Goal: Task Accomplishment & Management: Manage account settings

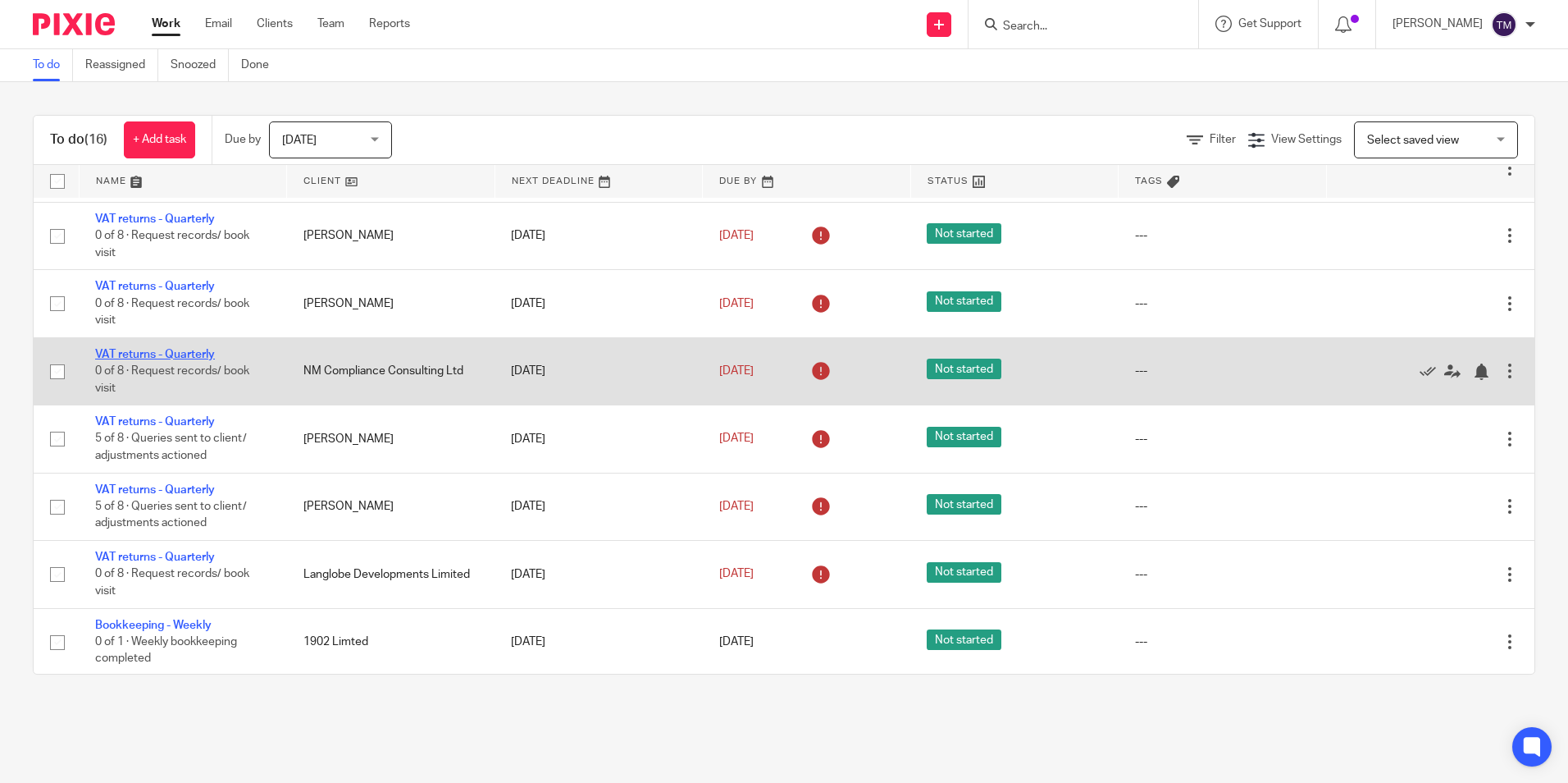
scroll to position [607, 0]
click at [159, 352] on link "VAT returns - Quarterly" at bounding box center [155, 353] width 120 height 12
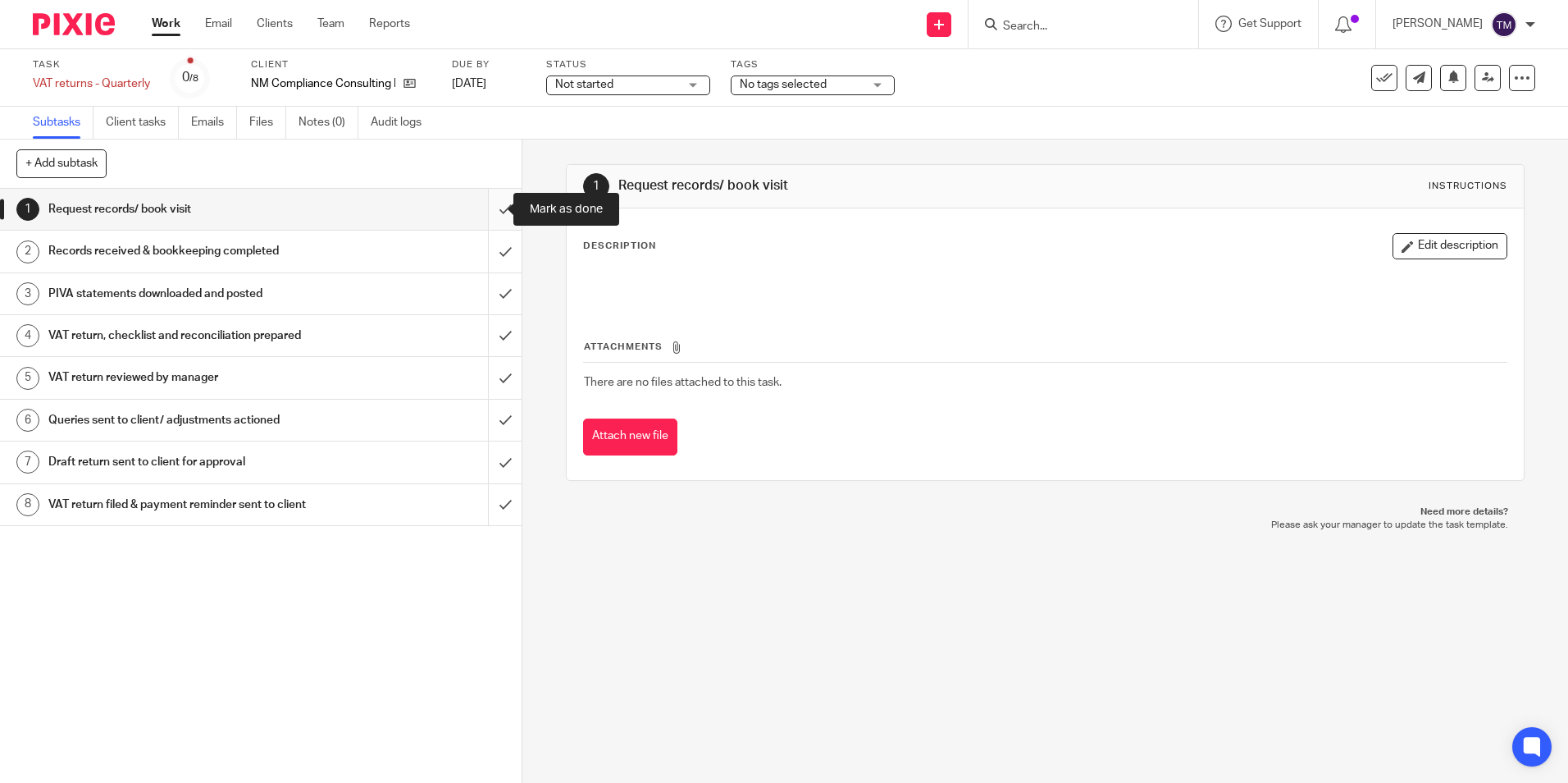
click at [489, 214] on input "submit" at bounding box center [260, 209] width 521 height 41
click at [488, 239] on input "submit" at bounding box center [260, 251] width 521 height 41
click at [492, 309] on input "submit" at bounding box center [260, 293] width 521 height 41
click at [492, 337] on input "submit" at bounding box center [260, 336] width 521 height 41
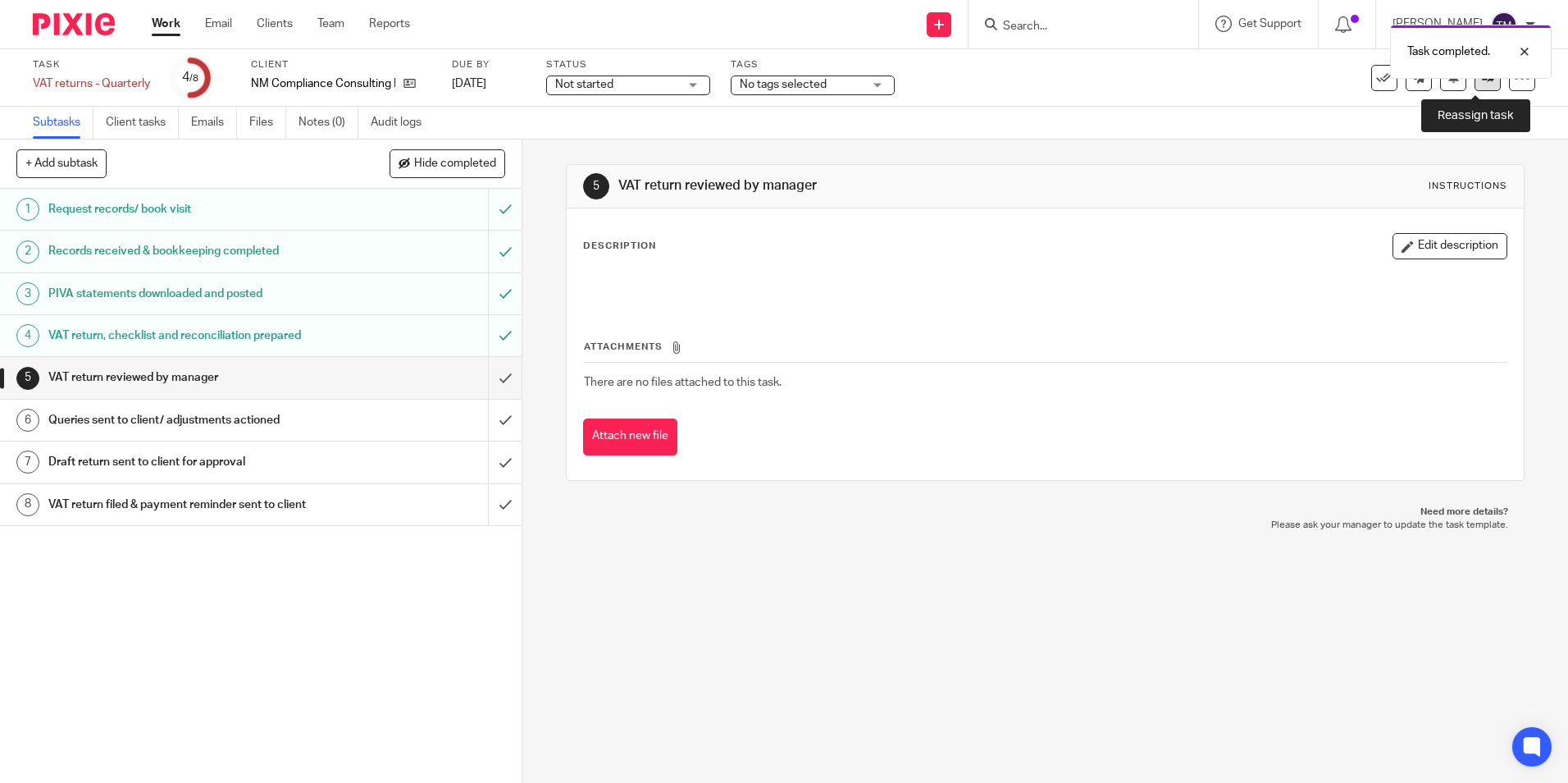
click at [1480, 91] on link at bounding box center [1487, 77] width 26 height 26
click at [1526, 51] on div at bounding box center [1512, 51] width 44 height 19
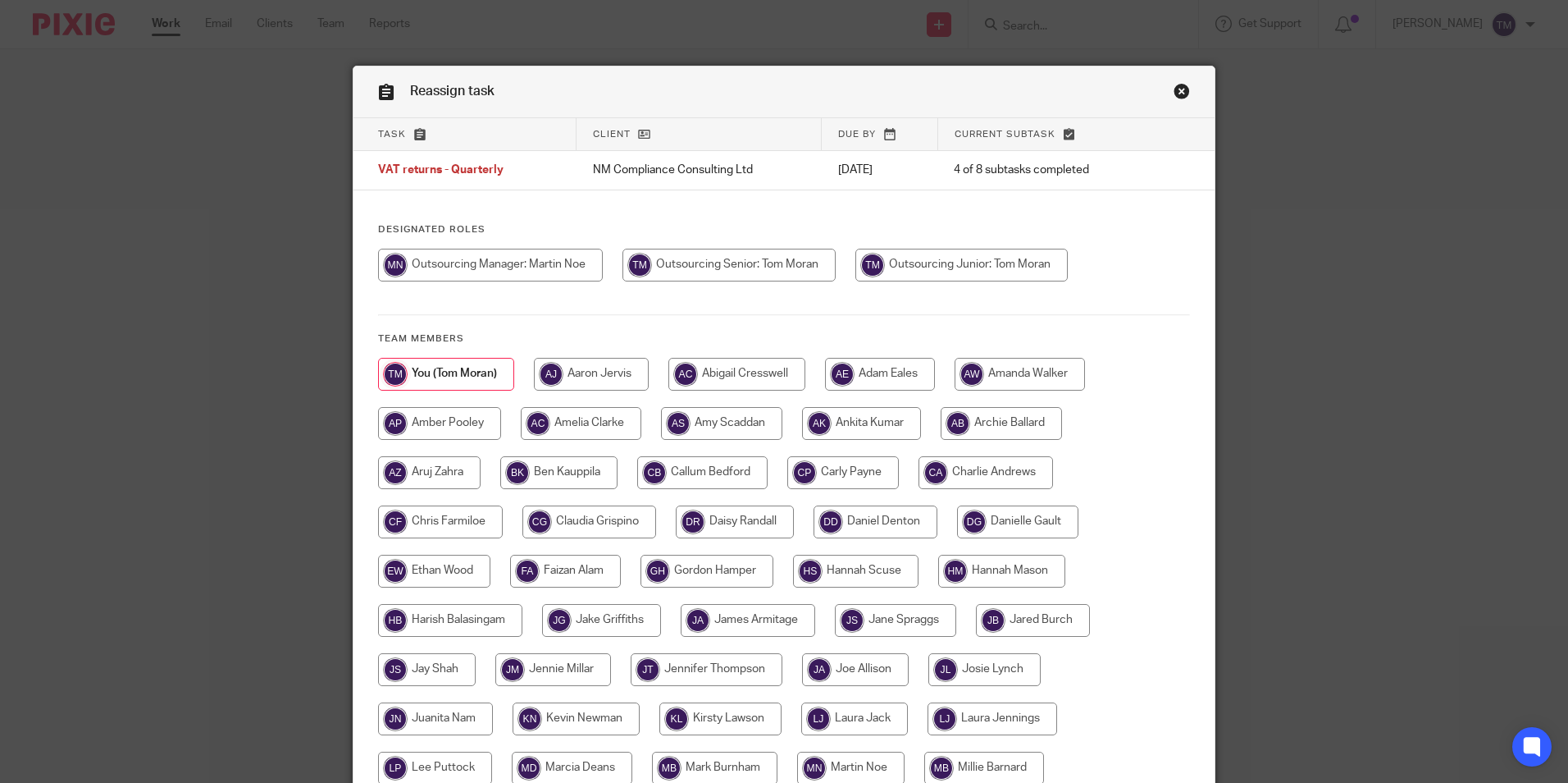
click at [1181, 92] on link "Close this dialog window" at bounding box center [1182, 94] width 16 height 22
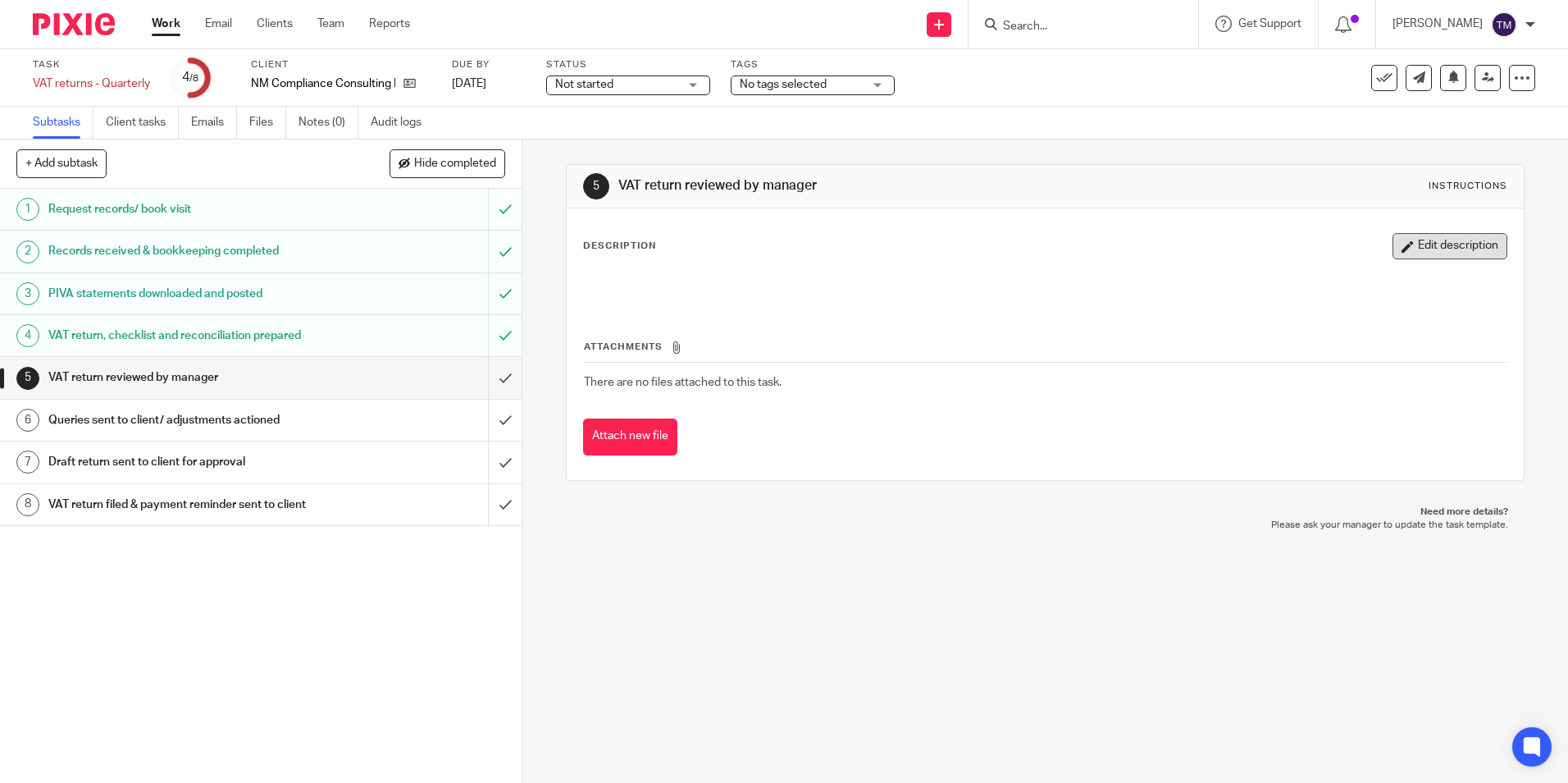
click at [1422, 244] on button "Edit description" at bounding box center [1449, 246] width 115 height 26
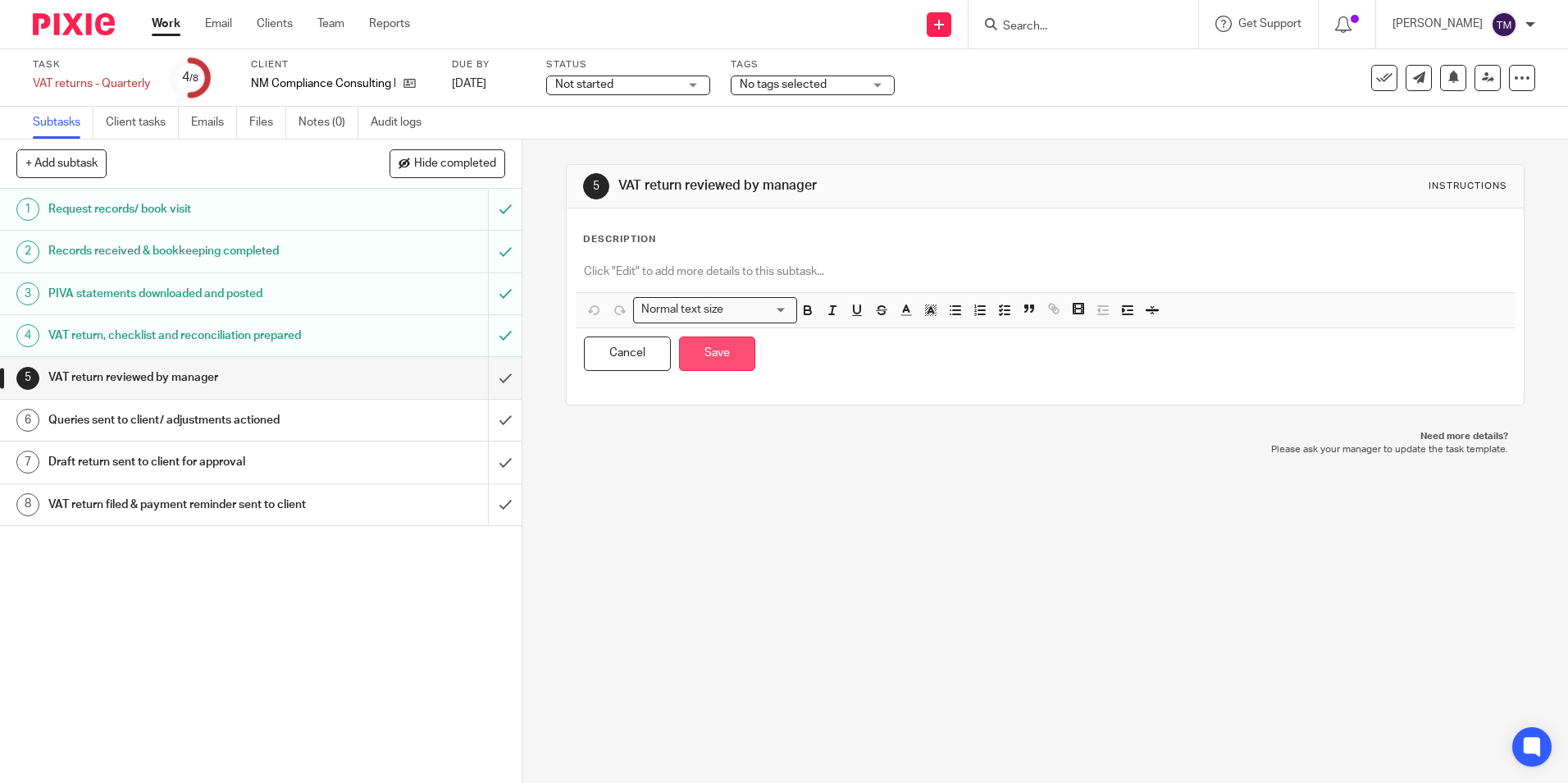
click at [732, 352] on button "Save" at bounding box center [717, 354] width 76 height 36
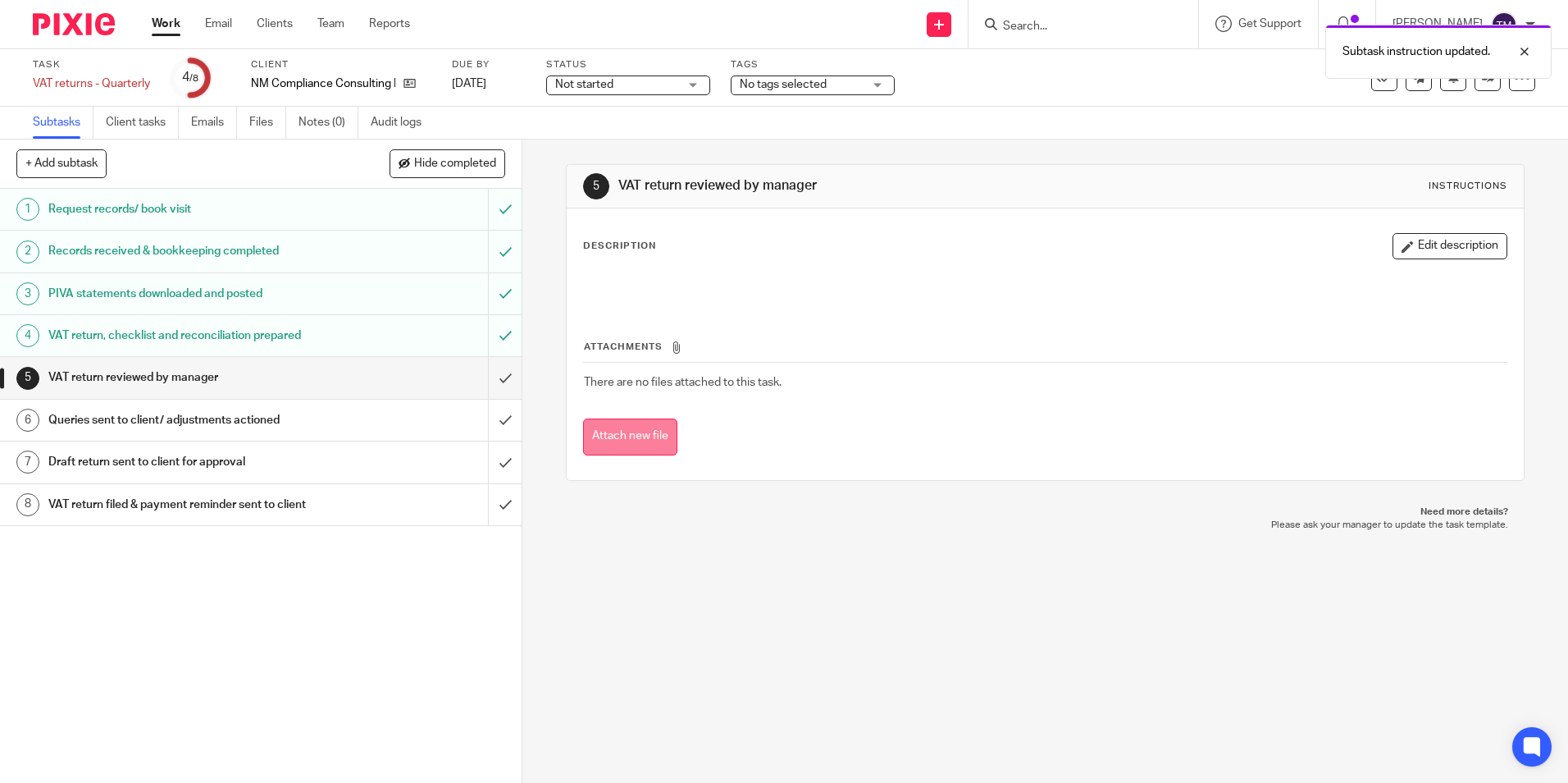
click at [636, 441] on button "Attach new file" at bounding box center [630, 437] width 94 height 37
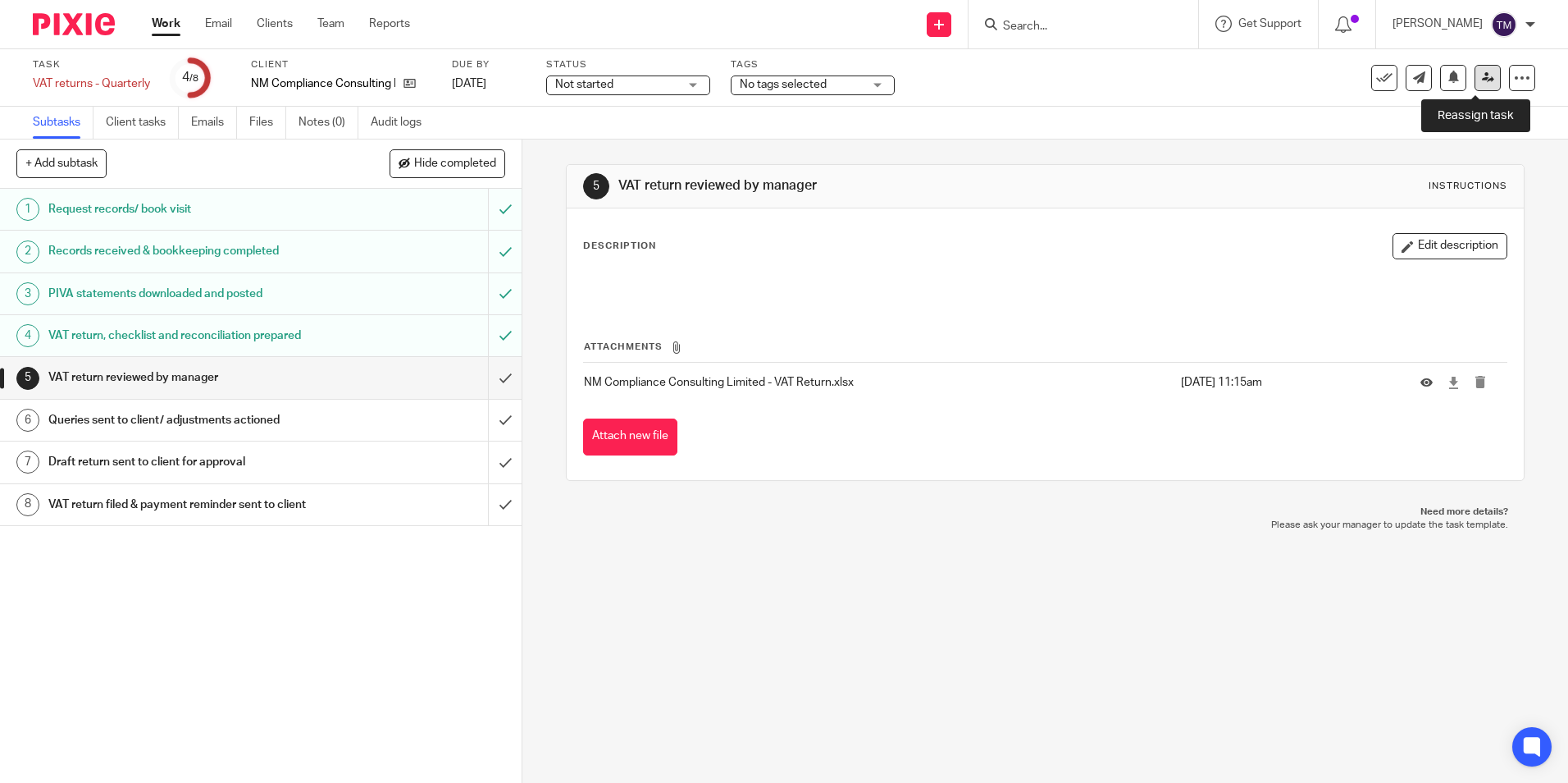
click at [1482, 71] on icon at bounding box center [1488, 77] width 13 height 13
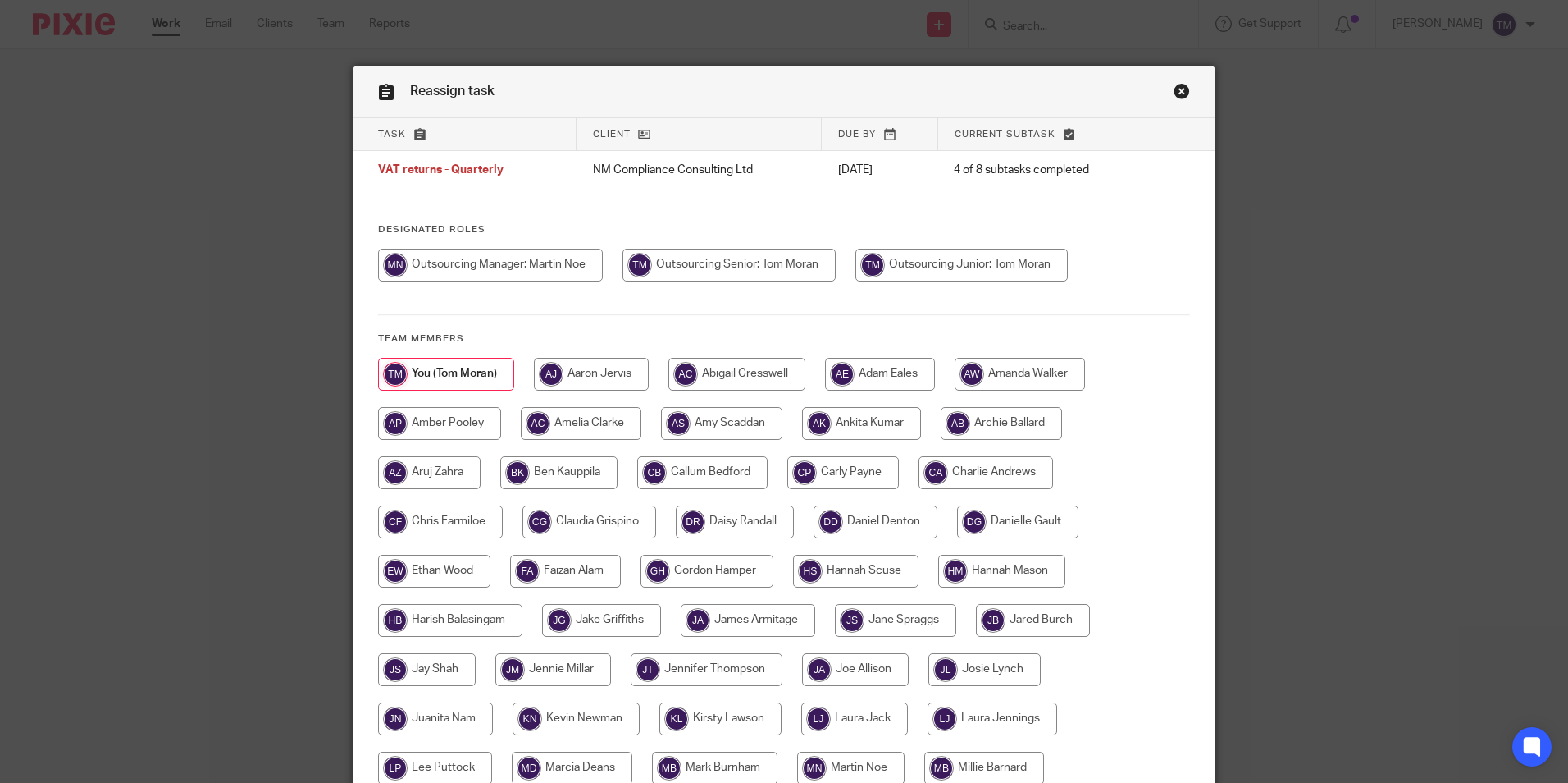
click at [511, 262] on input "radio" at bounding box center [490, 265] width 225 height 33
radio input "true"
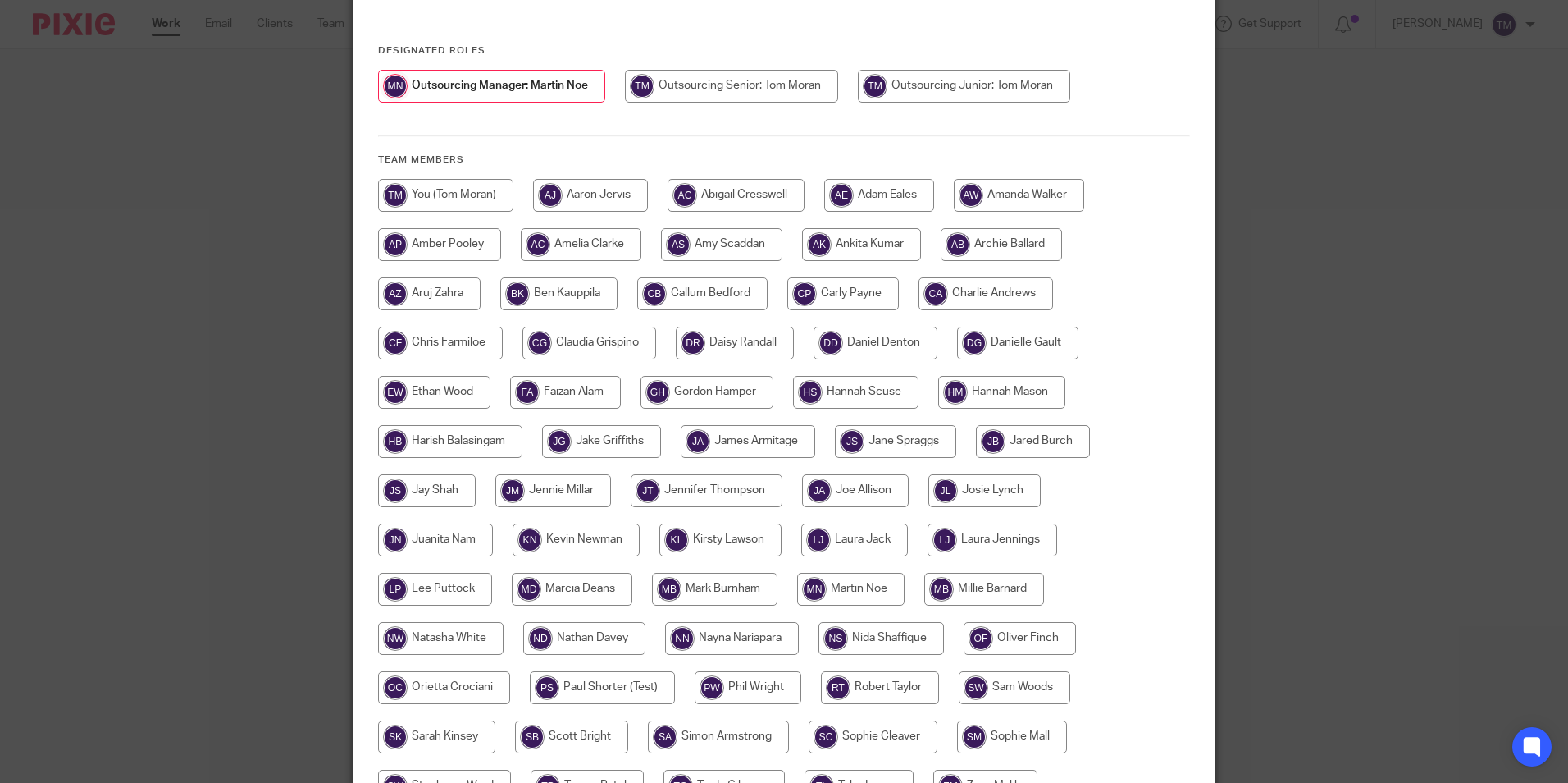
scroll to position [350, 0]
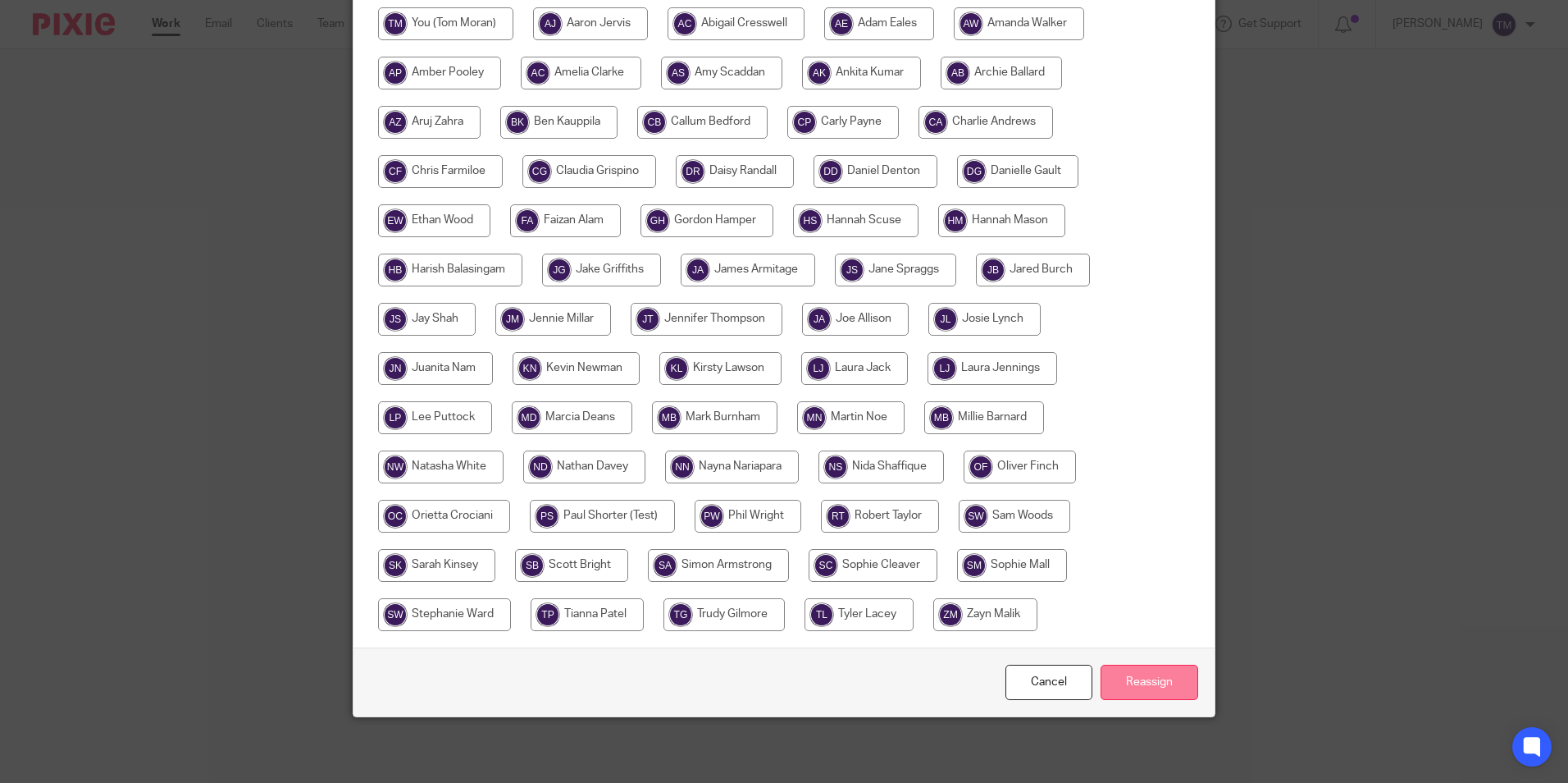
click at [1137, 692] on input "Reassign" at bounding box center [1149, 682] width 97 height 36
